Goal: Task Accomplishment & Management: Complete application form

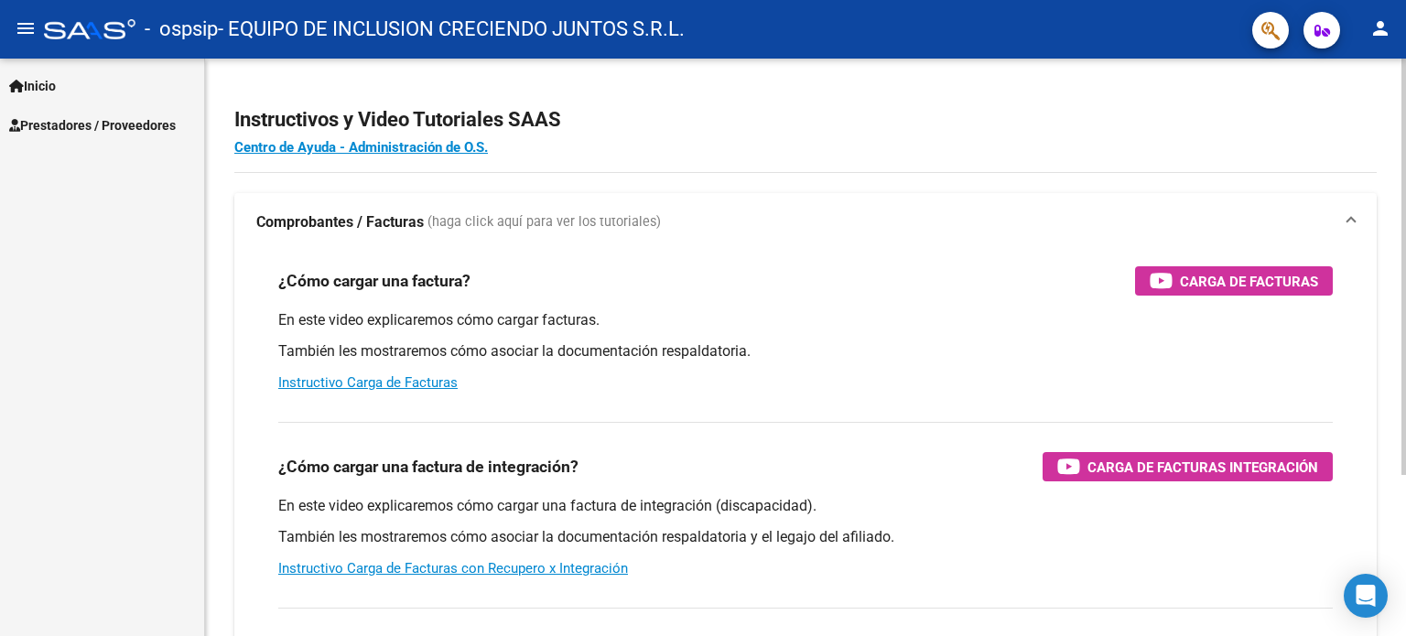
click at [1367, 65] on div "Instructivos y Video Tutoriales SAAS Centro de Ayuda - Administración de O.S. C…" at bounding box center [808, 460] width 1206 height 803
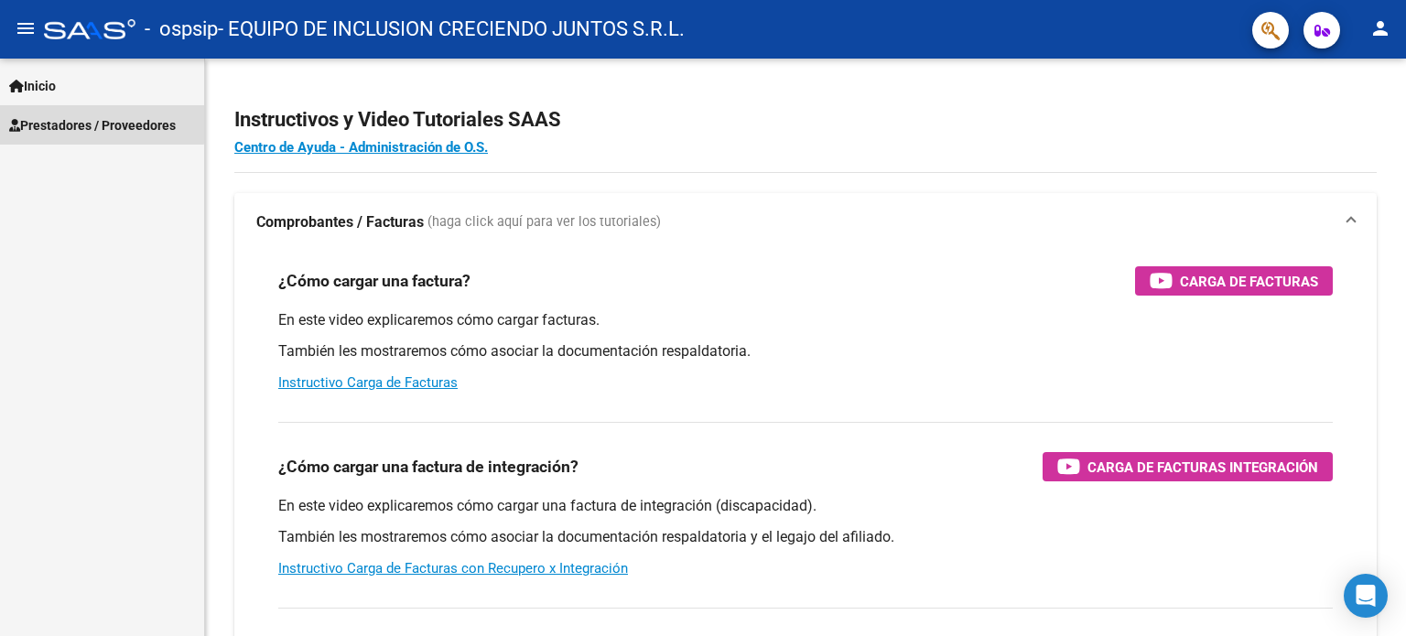
click at [70, 113] on link "Prestadores / Proveedores" at bounding box center [102, 124] width 204 height 39
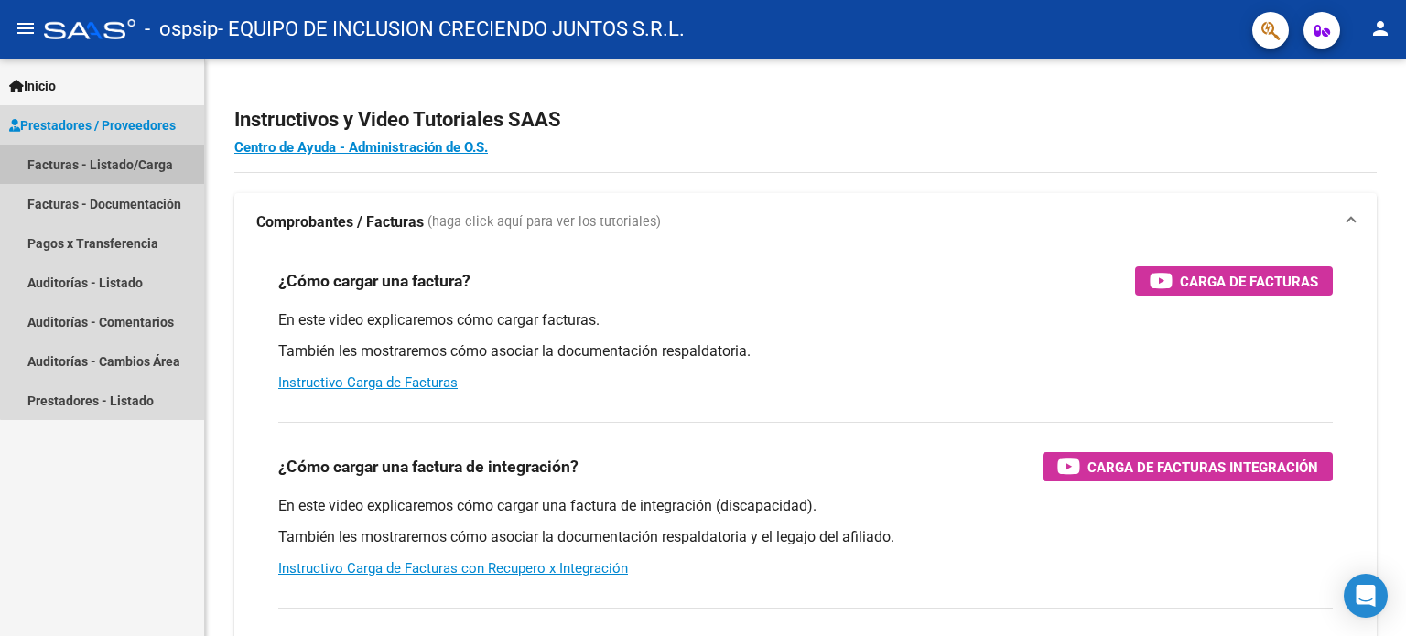
click at [106, 168] on link "Facturas - Listado/Carga" at bounding box center [102, 164] width 204 height 39
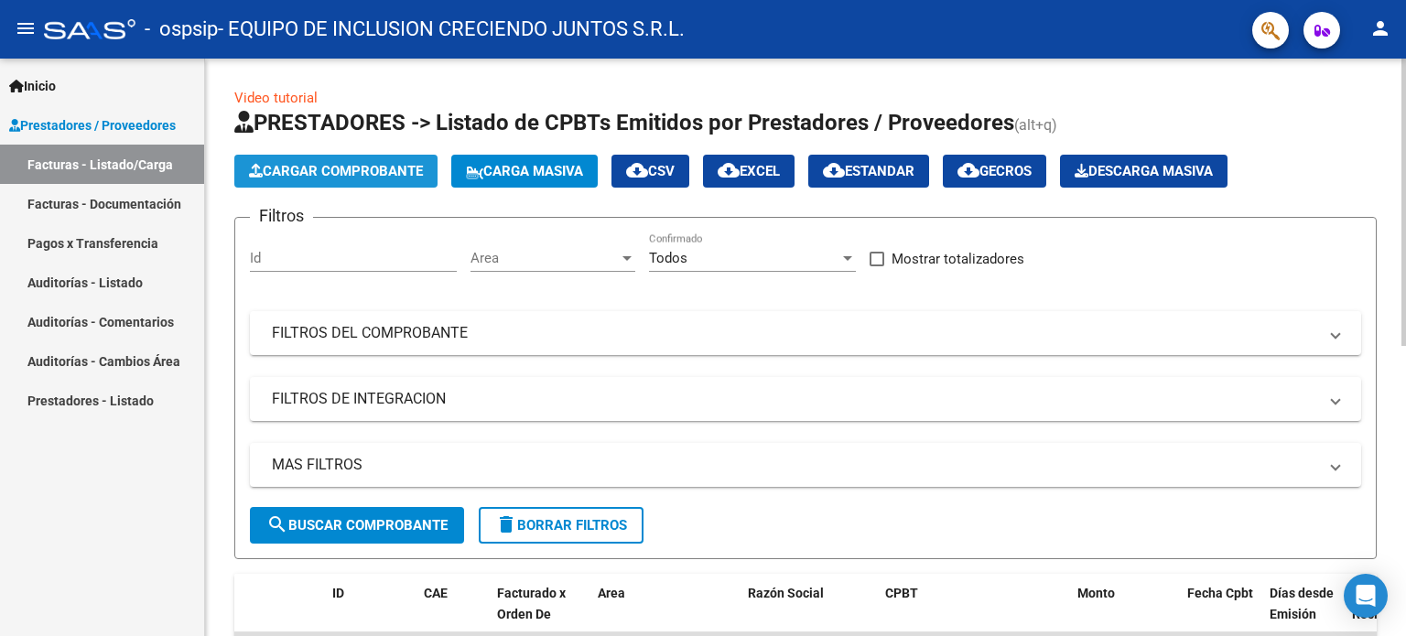
click at [309, 176] on span "Cargar Comprobante" at bounding box center [336, 171] width 174 height 16
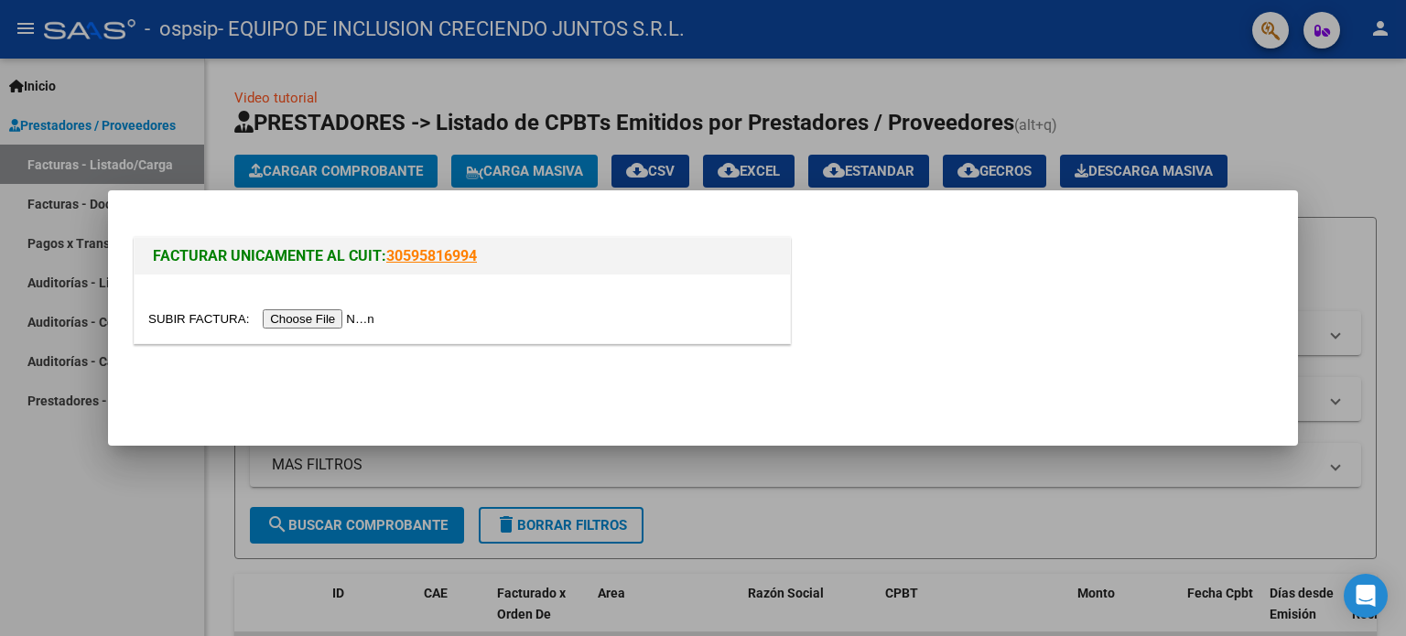
click at [353, 320] on input "file" at bounding box center [264, 318] width 232 height 19
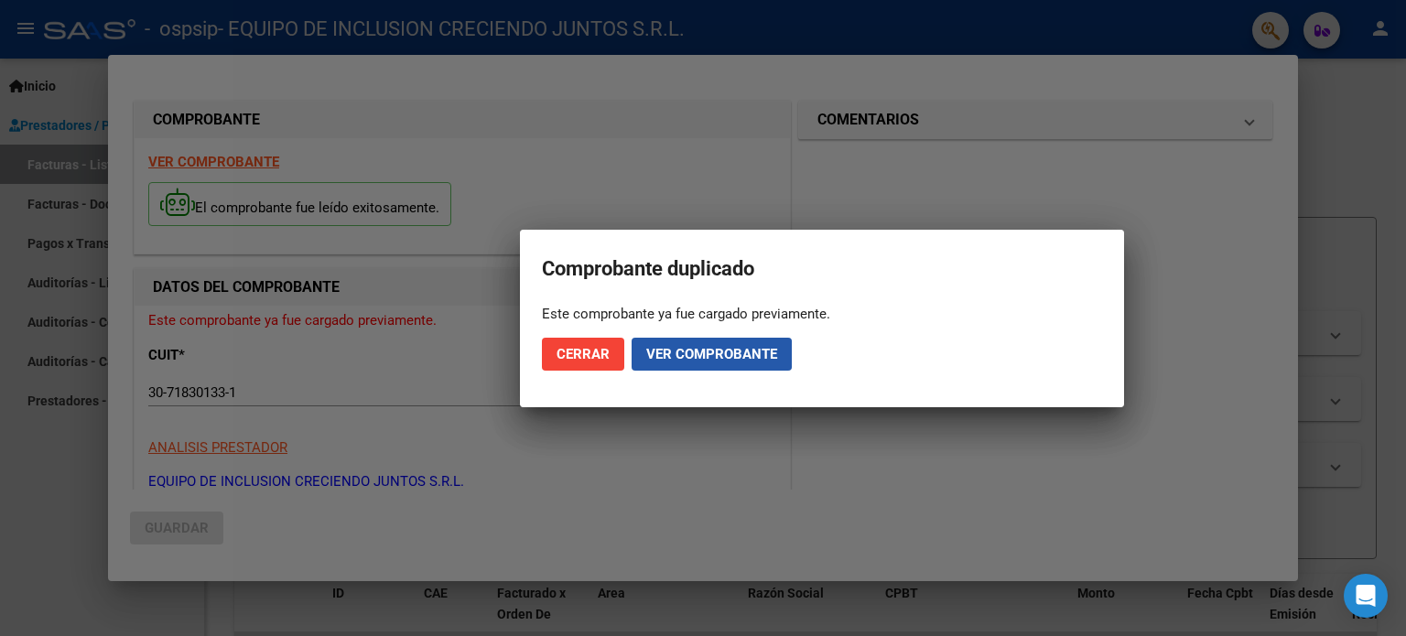
click at [704, 354] on span "Ver comprobante" at bounding box center [711, 354] width 131 height 16
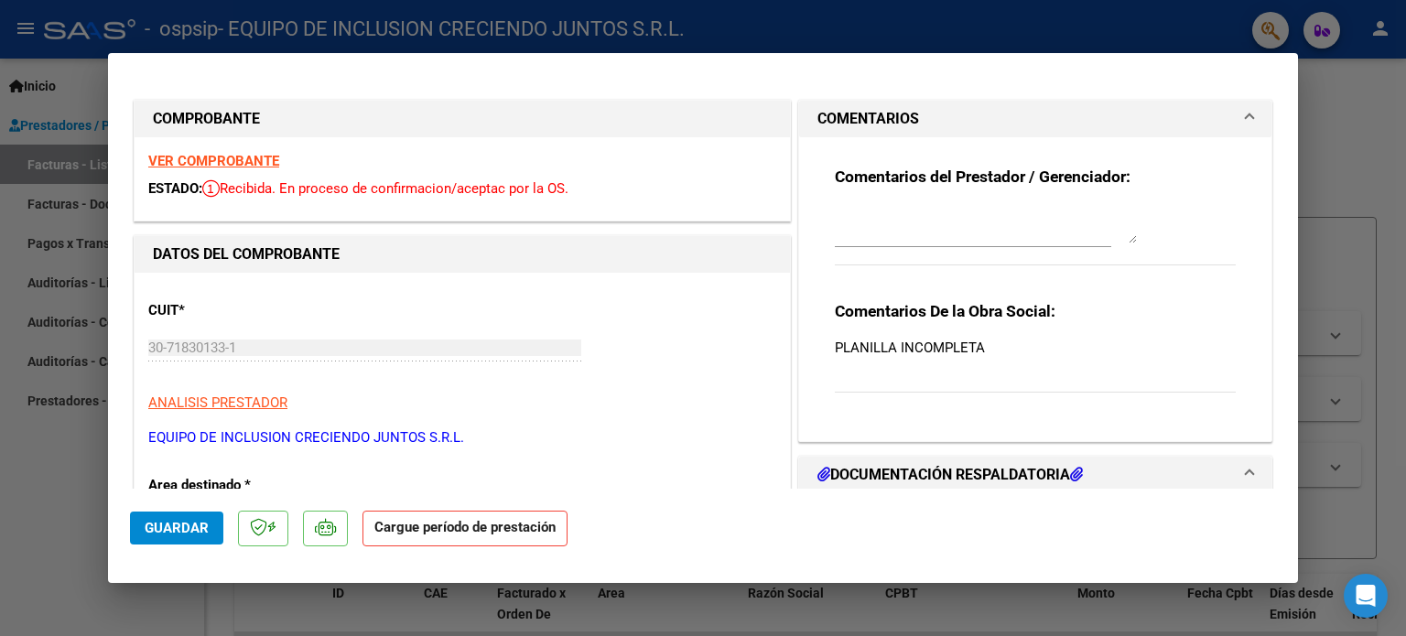
scroll to position [362, 0]
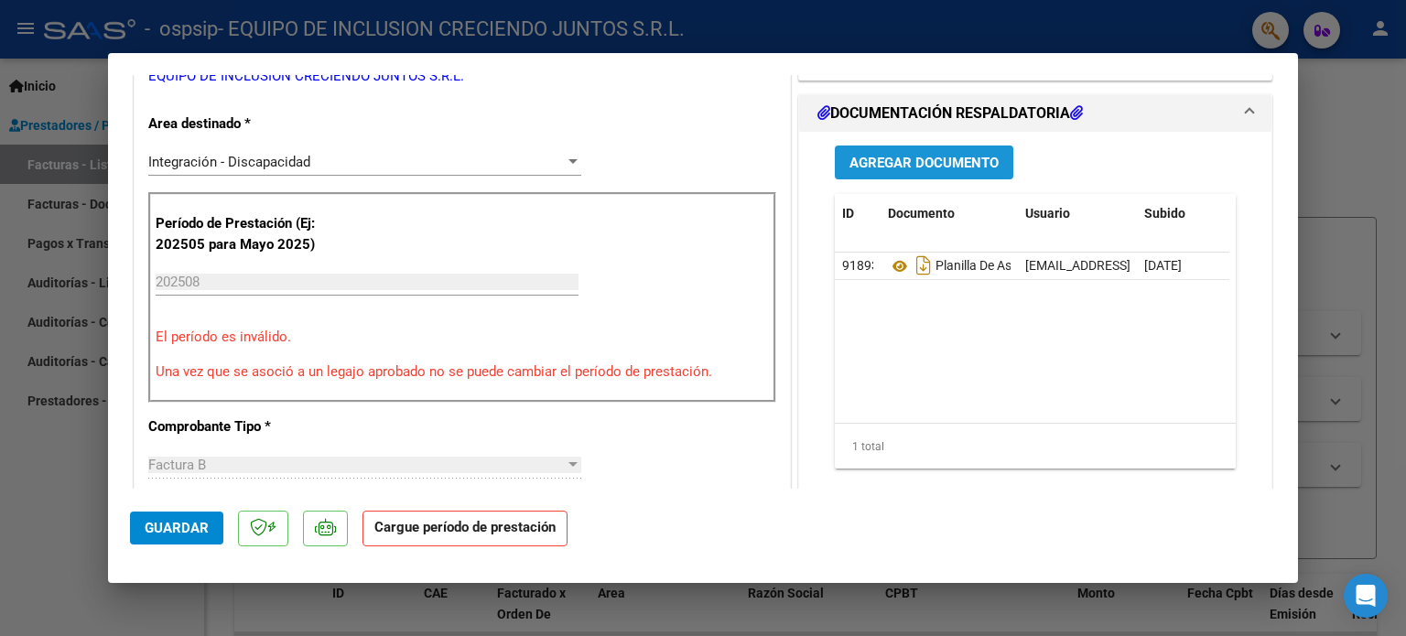
click at [894, 155] on span "Agregar Documento" at bounding box center [924, 163] width 149 height 16
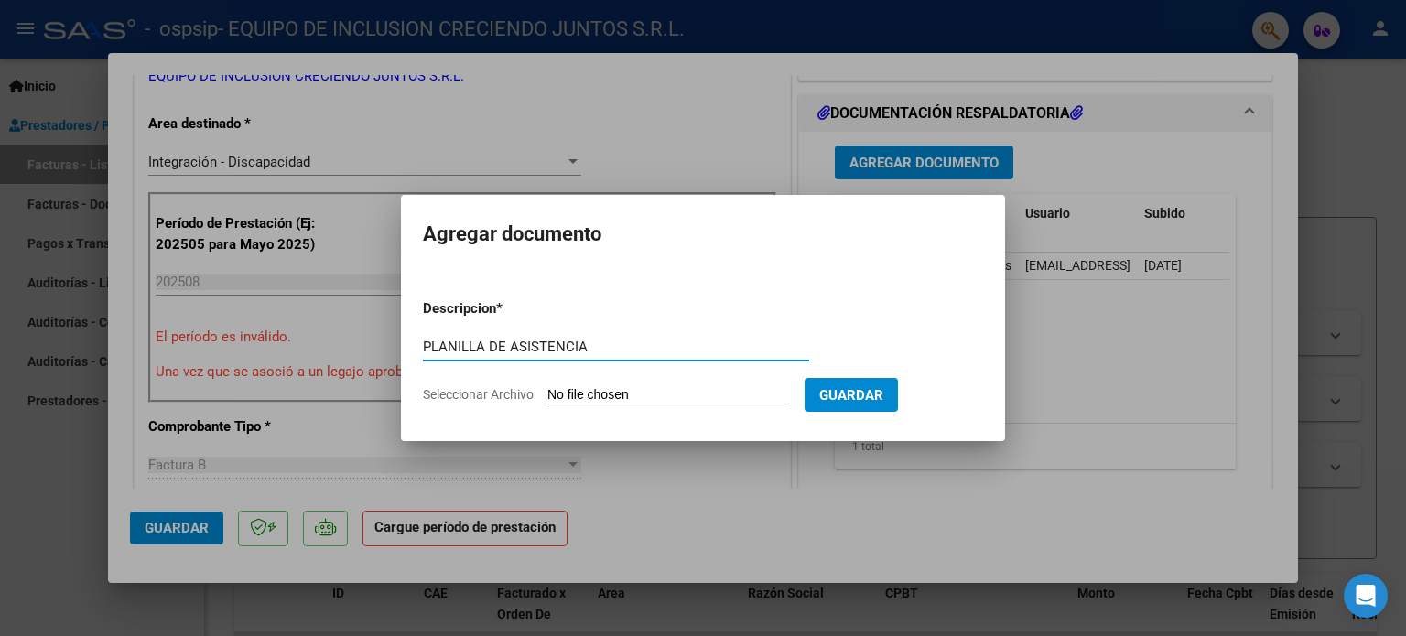
type input "PLANILLA DE ASISTENCIA"
click at [603, 397] on input "Seleccionar Archivo" at bounding box center [669, 395] width 243 height 17
type input "C:\fakepath\PLANILLA DE ASISTENCIA [PERSON_NAME] (1).pdf"
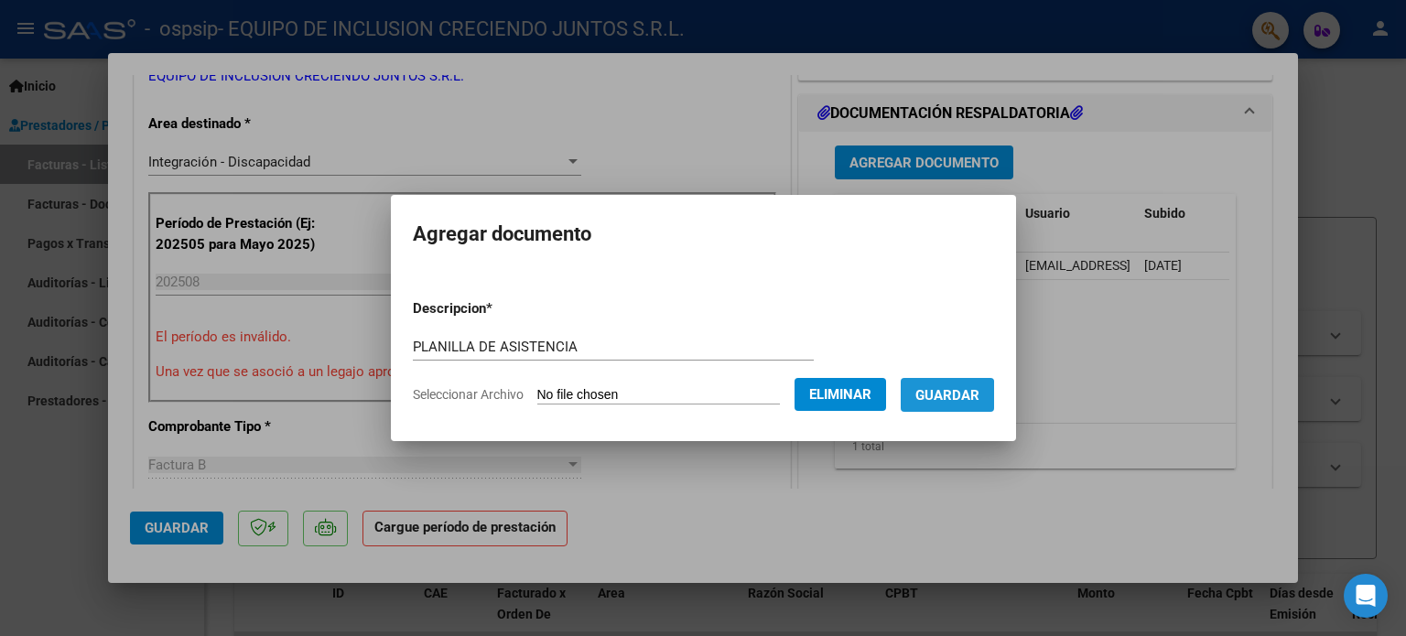
click at [967, 396] on span "Guardar" at bounding box center [948, 395] width 64 height 16
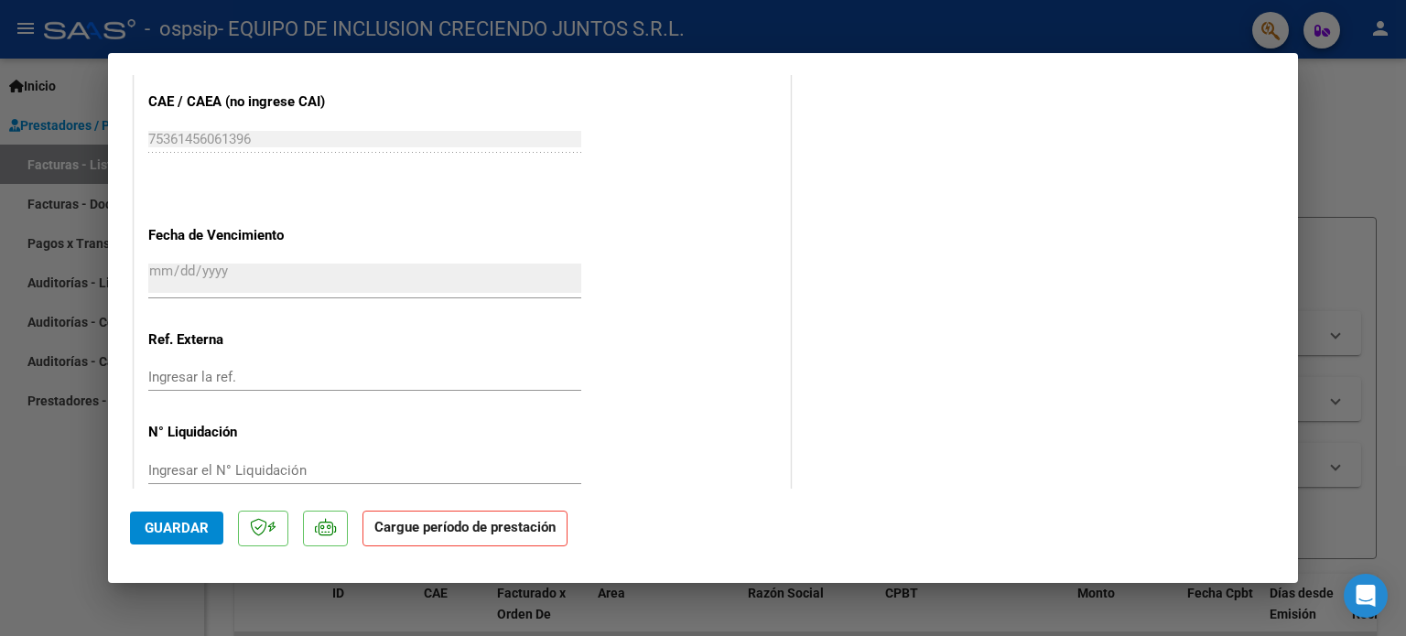
scroll to position [1190, 0]
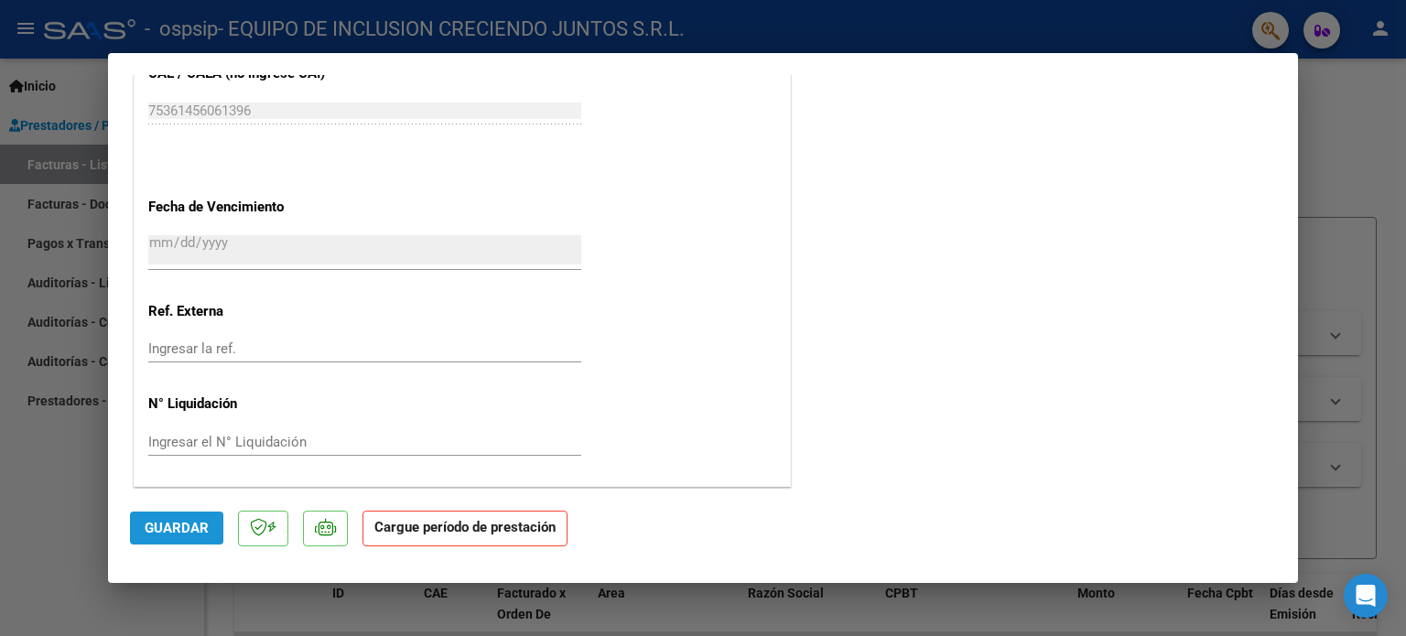
click at [168, 522] on span "Guardar" at bounding box center [177, 528] width 64 height 16
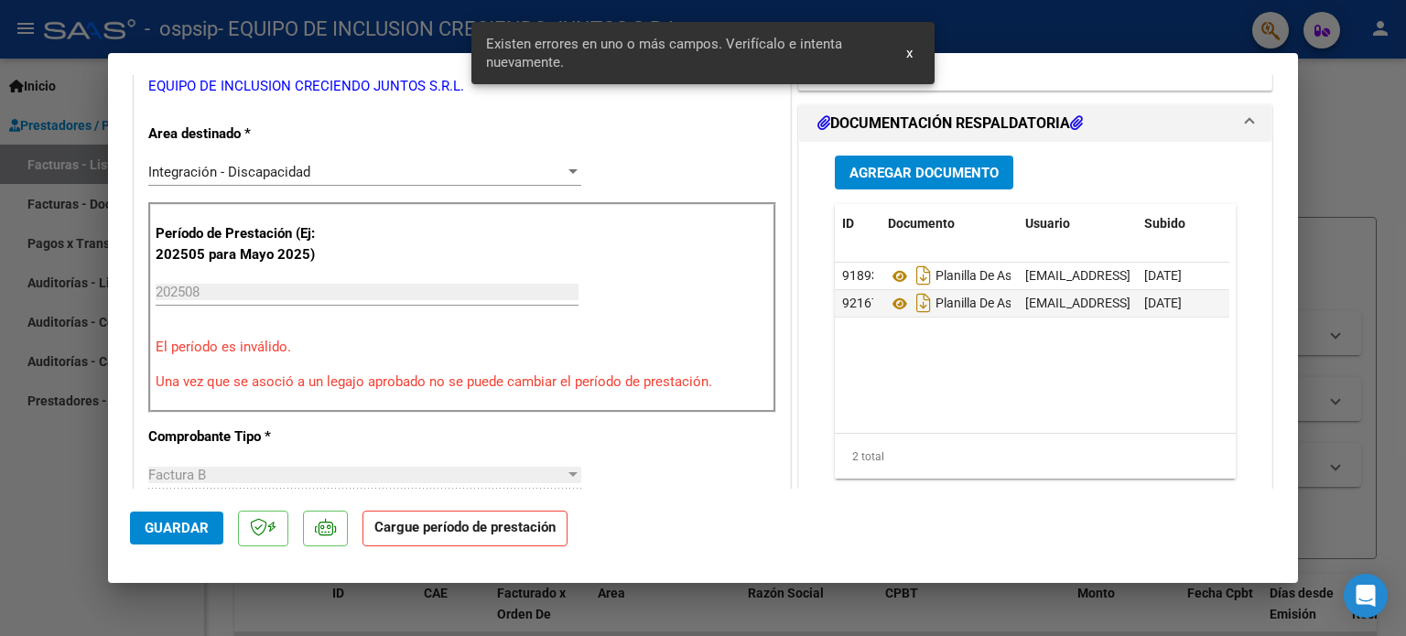
scroll to position [342, 0]
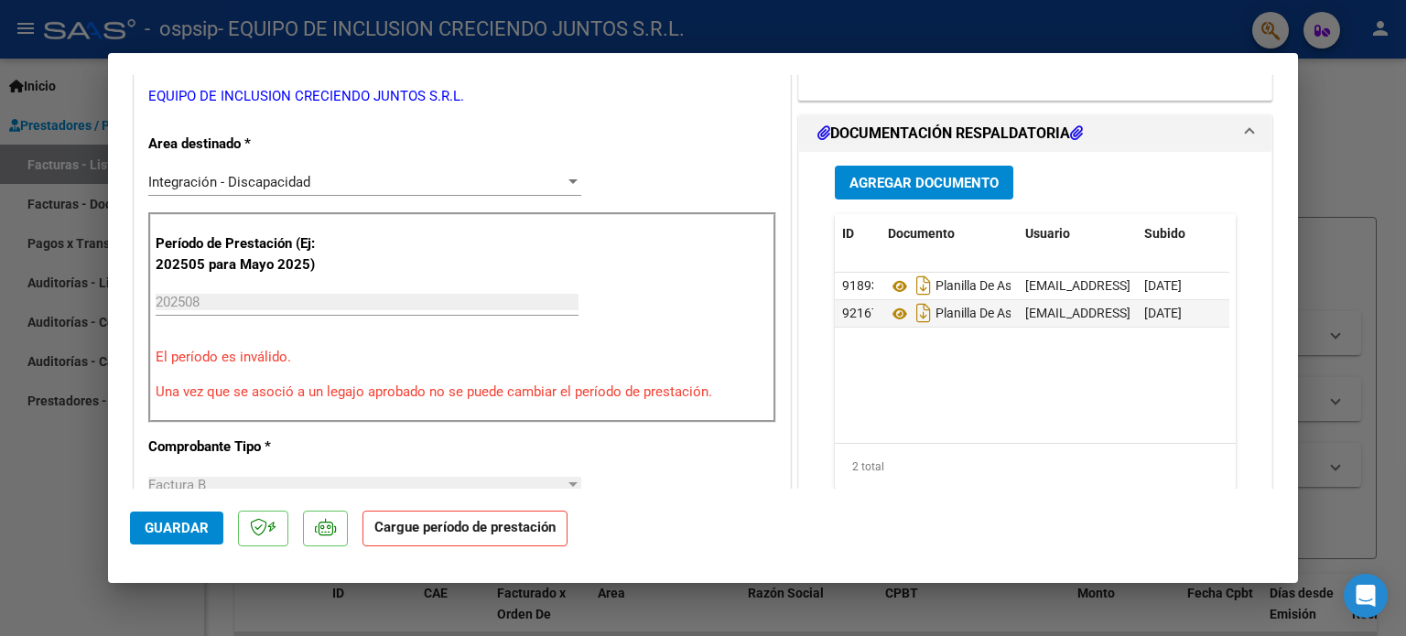
drag, startPoint x: 1278, startPoint y: 194, endPoint x: 1280, endPoint y: 205, distance: 11.1
click at [1280, 205] on mat-dialog-content "COMPROBANTE VER COMPROBANTE ESTADO: Recibida. En proceso de confirmacion/acepta…" at bounding box center [703, 282] width 1190 height 414
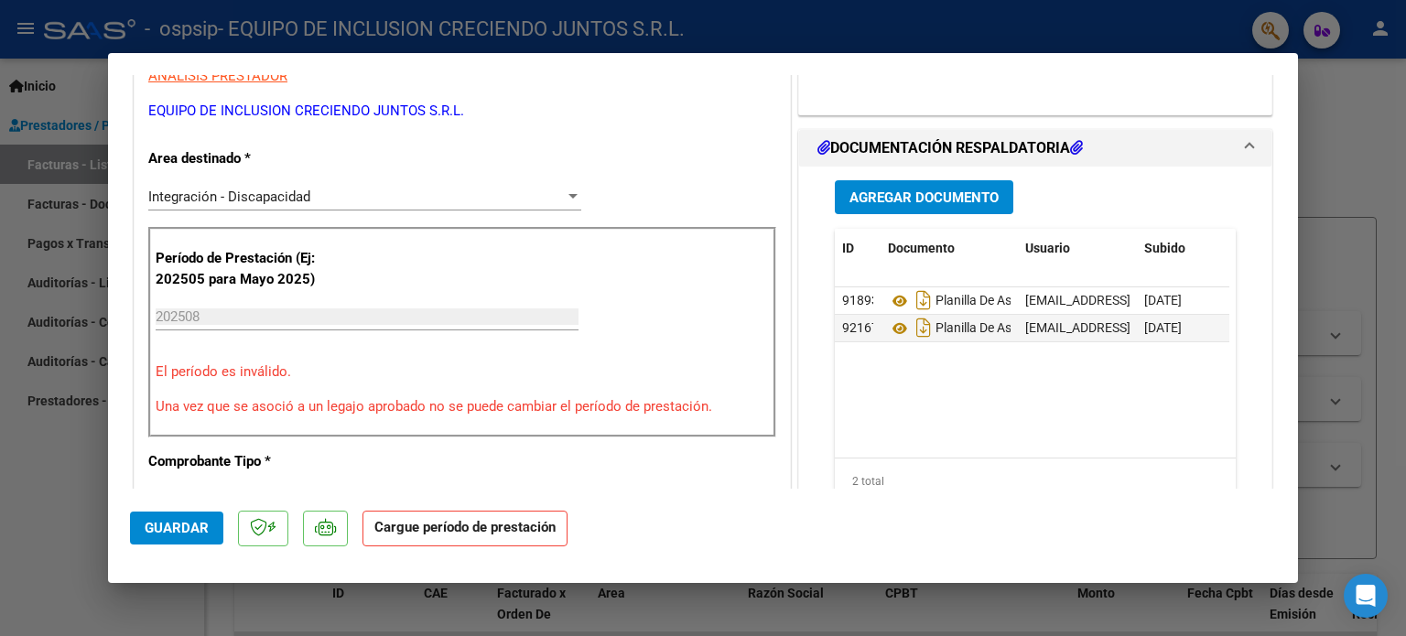
scroll to position [330, 0]
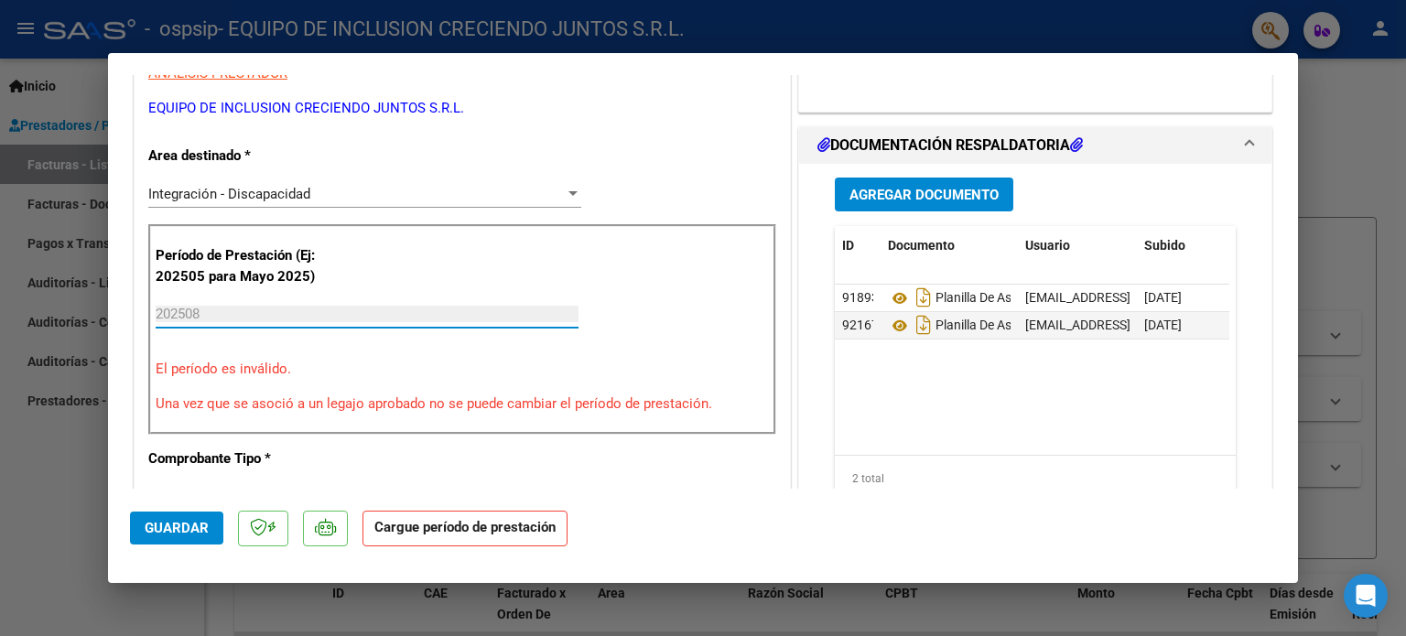
click at [275, 307] on input "202508" at bounding box center [367, 314] width 423 height 16
click at [232, 317] on input "202508" at bounding box center [367, 314] width 423 height 16
click at [337, 394] on p "Una vez que se asoció a un legajo aprobado no se puede cambiar el período de pr…" at bounding box center [462, 404] width 613 height 21
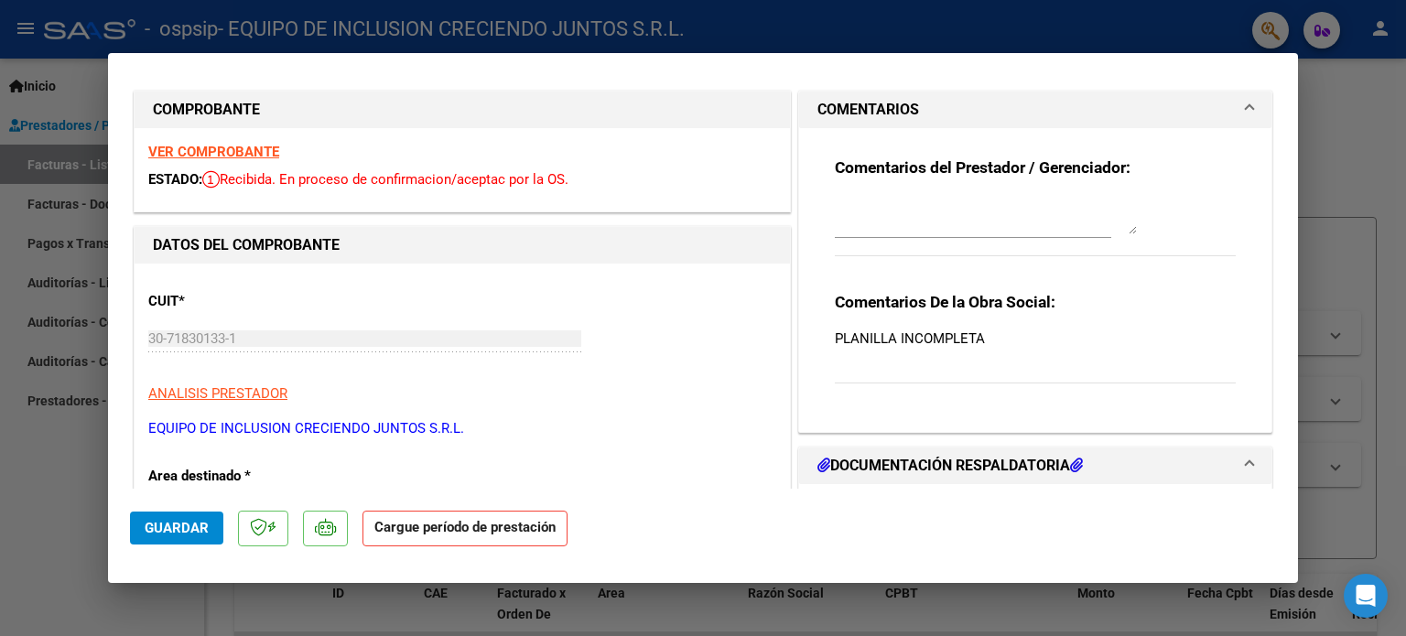
scroll to position [0, 0]
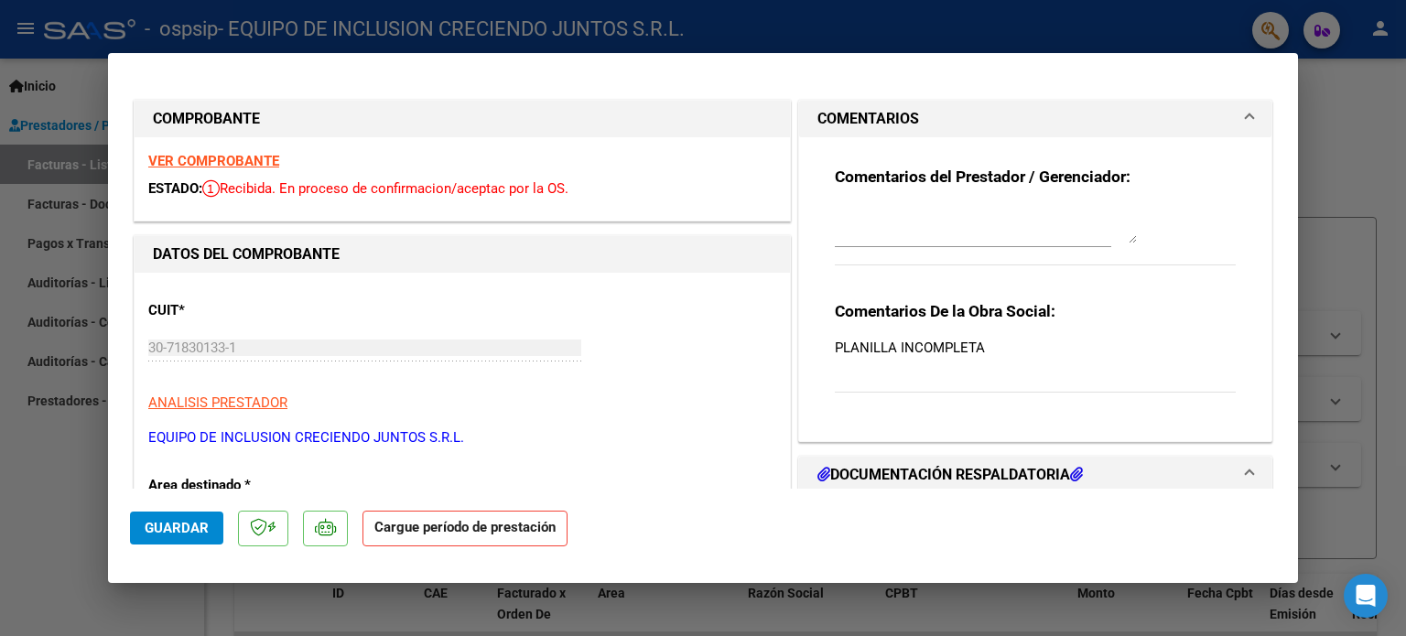
drag, startPoint x: 248, startPoint y: 497, endPoint x: 187, endPoint y: 531, distance: 70.1
click at [187, 531] on mat-dialog-actions "Guardar Cargue período de prestación" at bounding box center [703, 525] width 1146 height 72
click at [187, 531] on span "Guardar" at bounding box center [177, 528] width 64 height 16
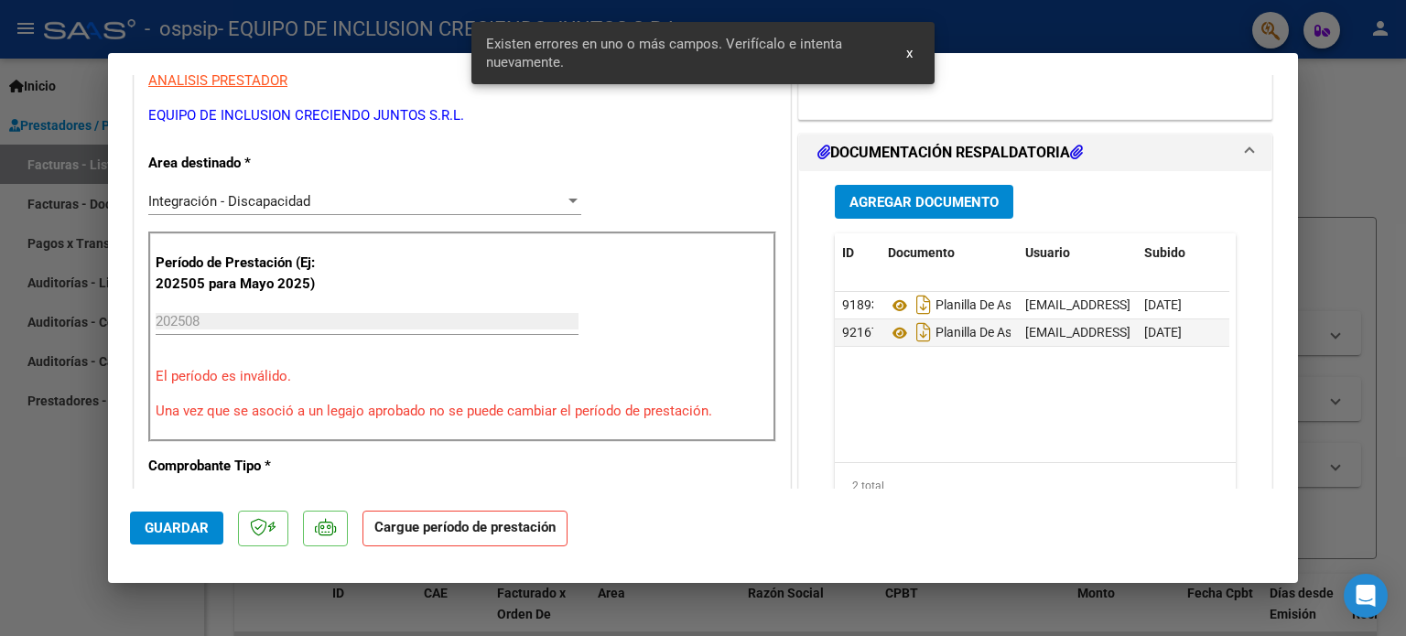
scroll to position [342, 0]
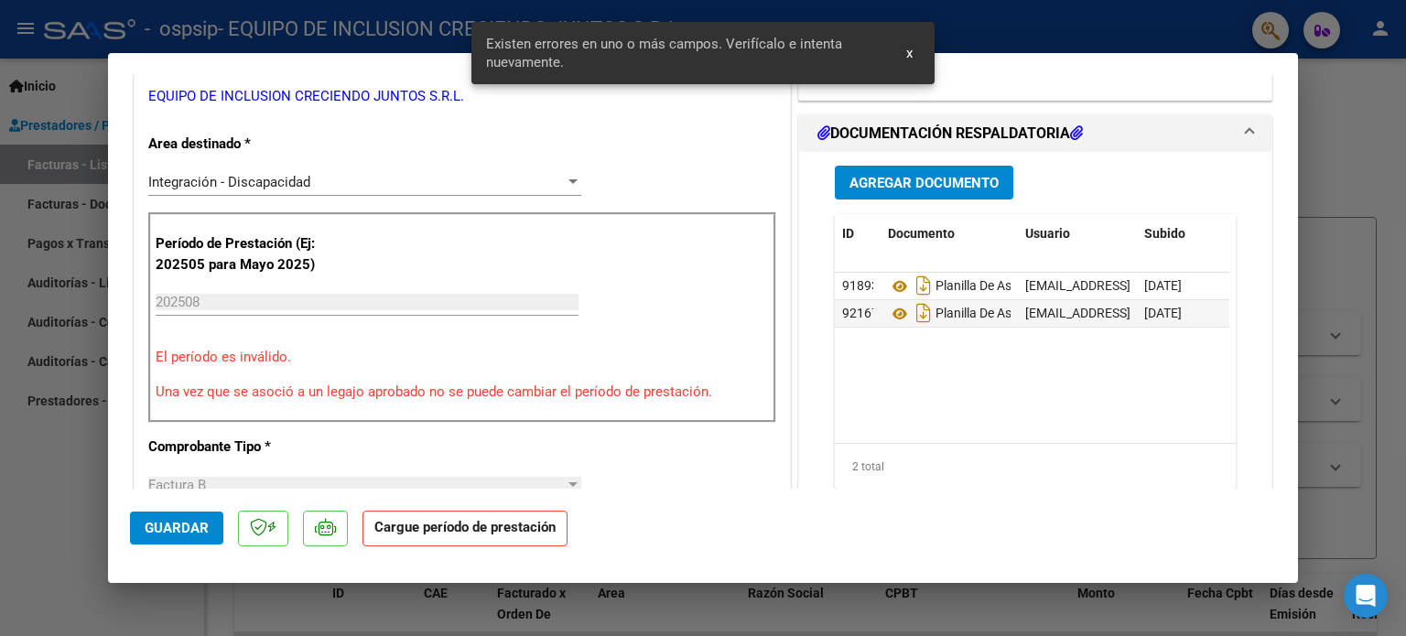
click at [278, 374] on div "Período de Prestación (Ej: 202505 para Mayo 2025) 202508 Ingrese el Período de …" at bounding box center [462, 317] width 628 height 211
click at [256, 388] on p "Una vez que se asoció a un legajo aprobado no se puede cambiar el período de pr…" at bounding box center [462, 392] width 613 height 21
drag, startPoint x: 256, startPoint y: 388, endPoint x: 244, endPoint y: 369, distance: 22.6
click at [244, 369] on div "Período de Prestación (Ej: 202505 para Mayo 2025) 202508 Ingrese el Período de …" at bounding box center [462, 317] width 628 height 211
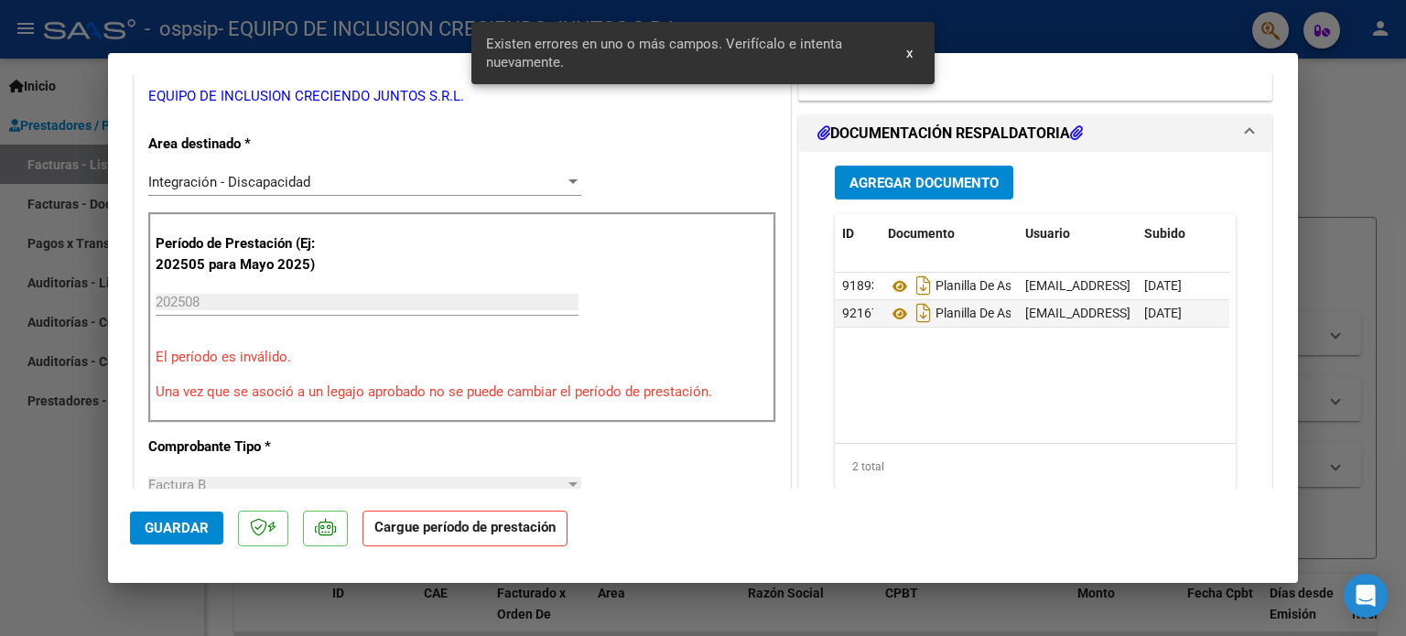
click at [234, 361] on p "El período es inválido." at bounding box center [462, 357] width 613 height 21
drag, startPoint x: 234, startPoint y: 361, endPoint x: 211, endPoint y: 329, distance: 39.9
click at [223, 351] on p "El período es inválido." at bounding box center [462, 357] width 613 height 21
click at [208, 320] on div "202508 Ingrese el Período de Prestación como indica el ejemplo" at bounding box center [367, 310] width 423 height 45
click at [204, 297] on input "202508" at bounding box center [367, 302] width 423 height 16
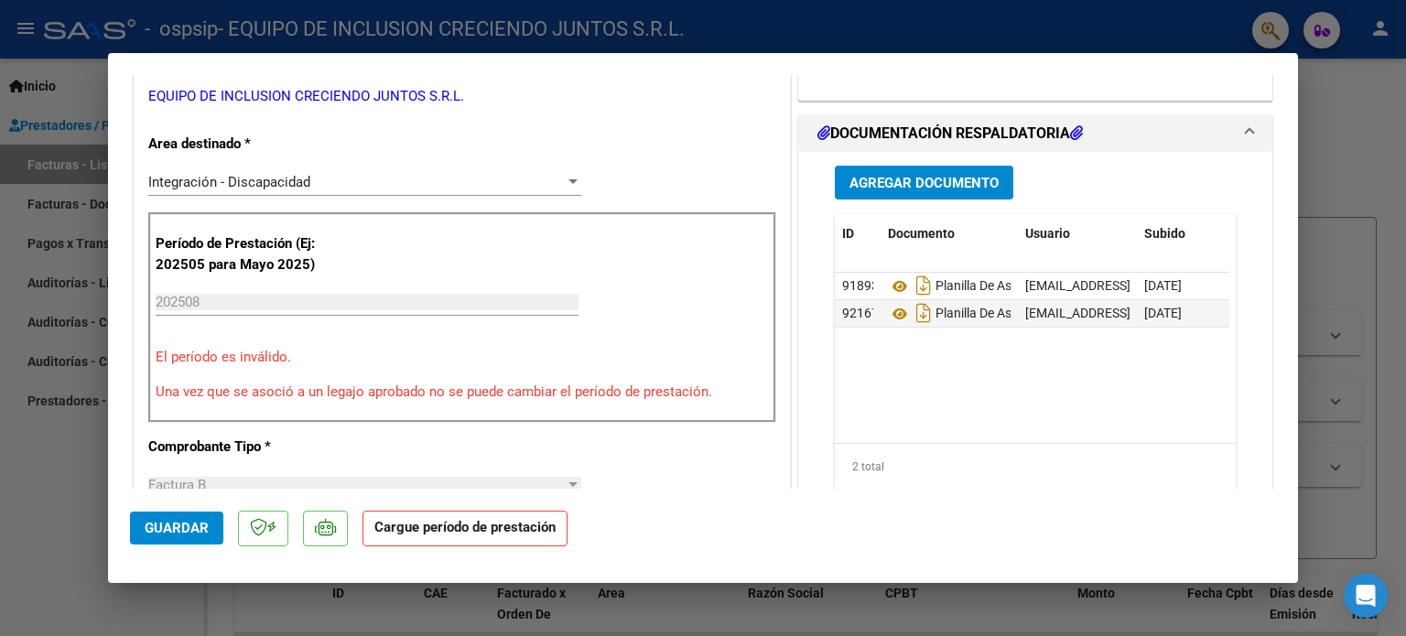
drag, startPoint x: 1301, startPoint y: 337, endPoint x: 1283, endPoint y: 342, distance: 19.1
click at [1283, 342] on div "Comprobante duplicado Este comprobante ya fue cargado previamente. Cerrar Ver c…" at bounding box center [703, 318] width 1406 height 636
click at [1283, 342] on mat-dialog-content "COMPROBANTE VER COMPROBANTE ESTADO: Recibida. En proceso de confirmacion/acepta…" at bounding box center [703, 282] width 1190 height 414
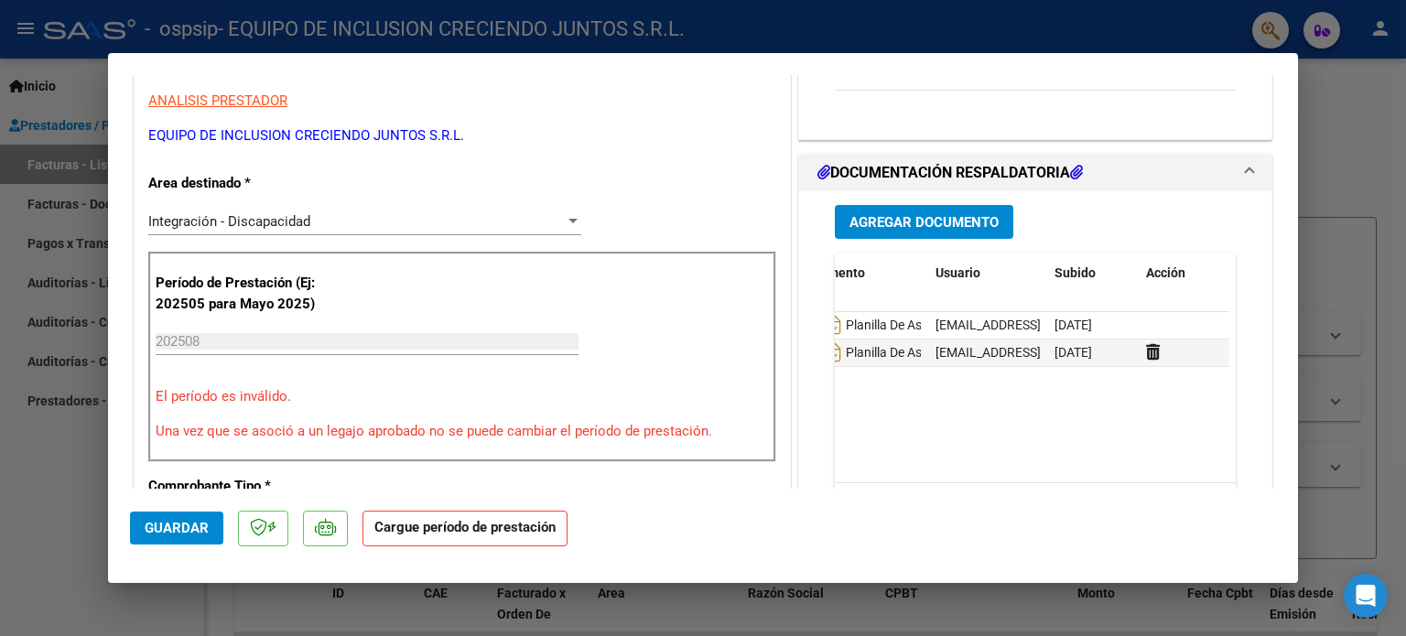
scroll to position [0, 0]
